Goal: Information Seeking & Learning: Find specific fact

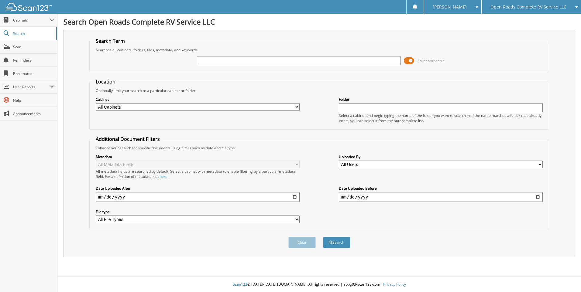
click at [217, 59] on input "text" at bounding box center [299, 60] width 204 height 9
type input "72372"
click at [323, 237] on button "Search" at bounding box center [336, 242] width 27 height 11
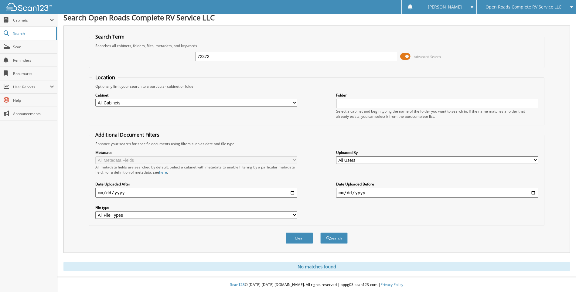
scroll to position [5, 0]
click at [230, 246] on div "Clear Search" at bounding box center [316, 238] width 455 height 25
